Goal: Task Accomplishment & Management: Complete application form

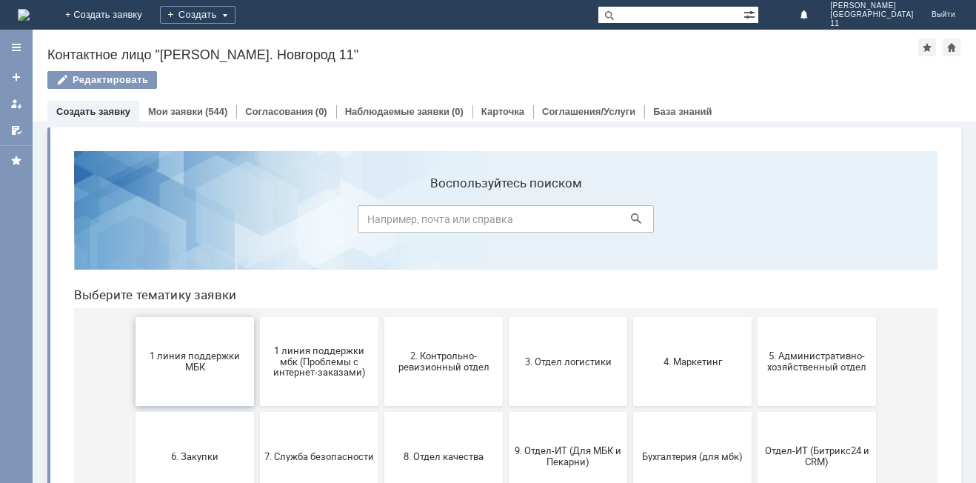
click at [189, 339] on button "1 линия поддержки МБК" at bounding box center [195, 361] width 118 height 89
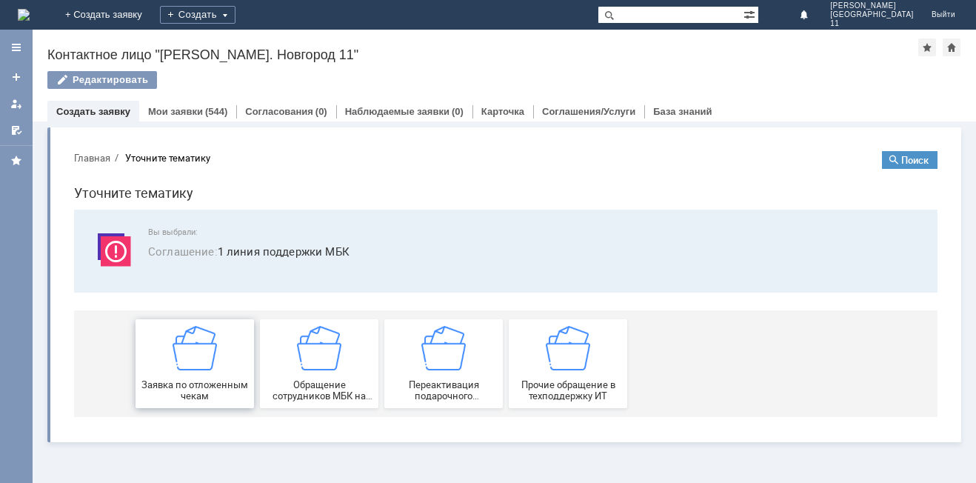
click at [189, 346] on img at bounding box center [195, 348] width 44 height 44
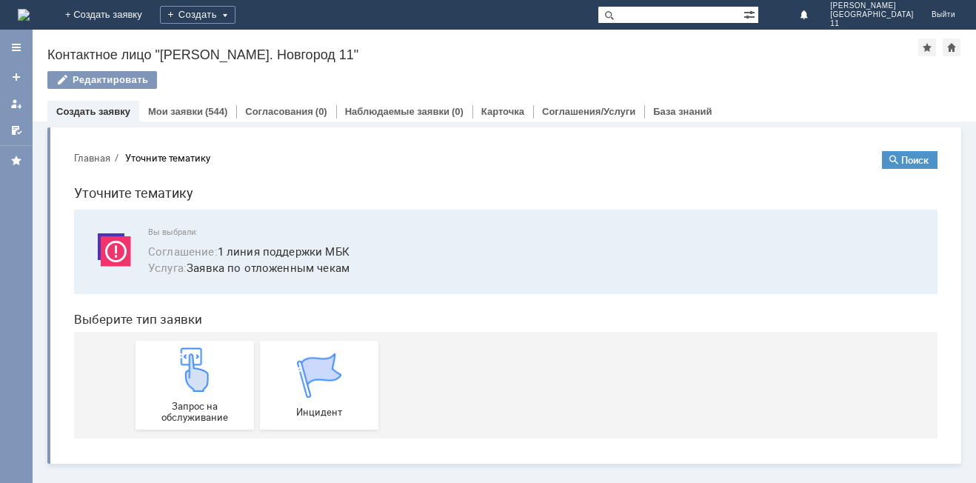
click at [189, 346] on link "Запрос на обслуживание" at bounding box center [195, 385] width 118 height 89
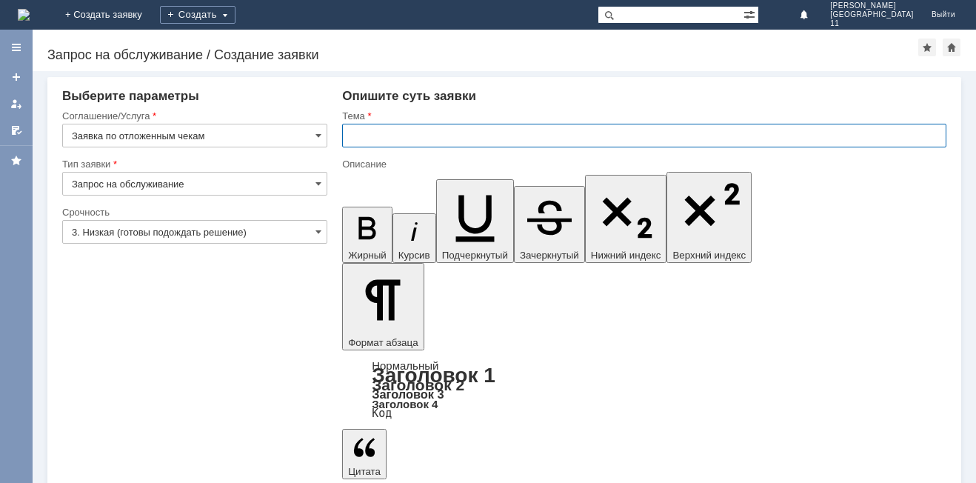
click at [424, 139] on input "text" at bounding box center [644, 136] width 604 height 24
type input "Отложенные чеки за 04.10.25"
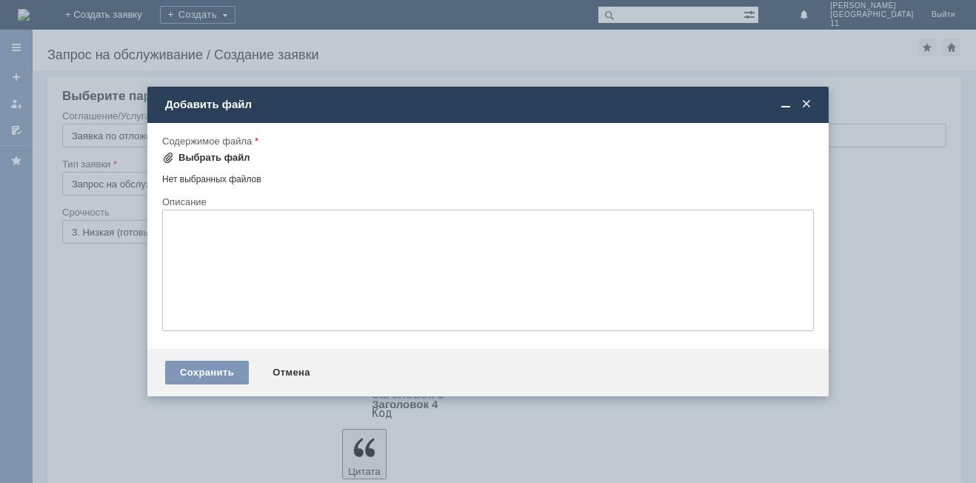
click at [212, 161] on div "Выбрать файл" at bounding box center [214, 158] width 72 height 12
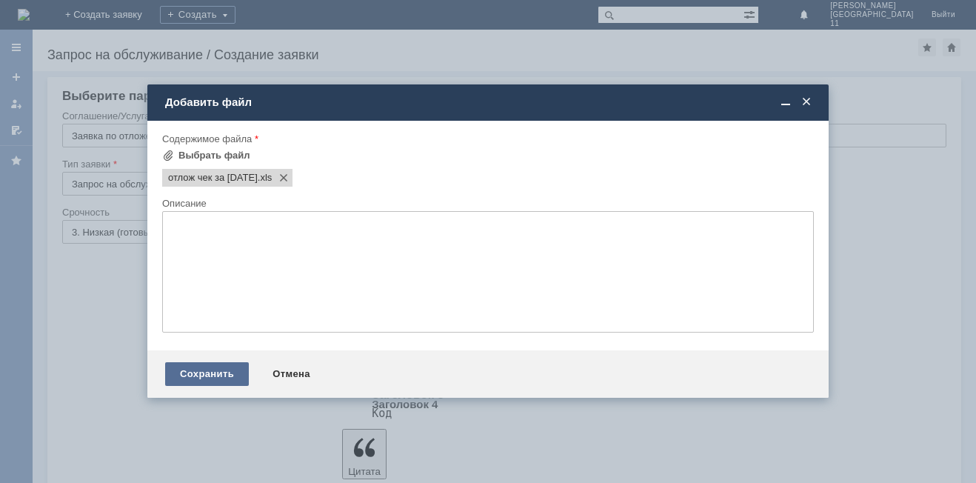
click at [181, 384] on div "Сохранить" at bounding box center [207, 374] width 84 height 24
